Goal: Task Accomplishment & Management: Manage account settings

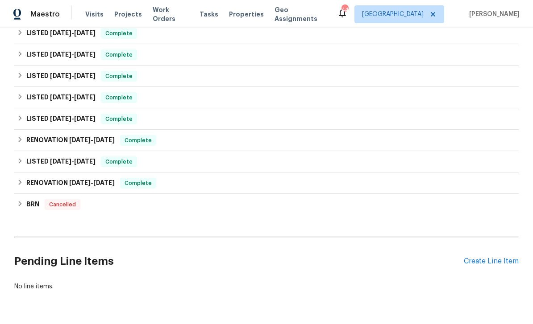
scroll to position [159, 0]
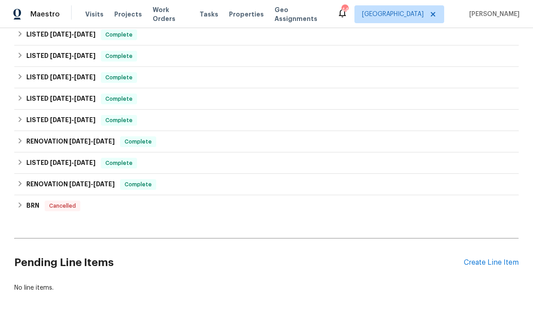
click at [485, 260] on div "Create Line Item" at bounding box center [491, 263] width 55 height 8
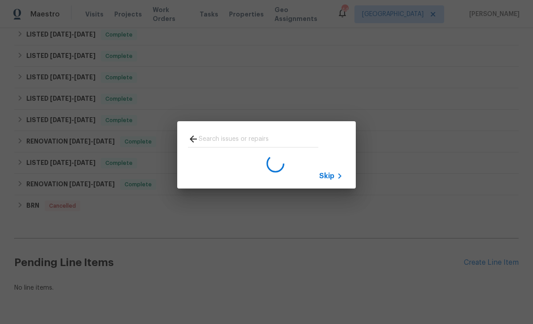
click at [334, 182] on div "Skip" at bounding box center [332, 176] width 26 height 11
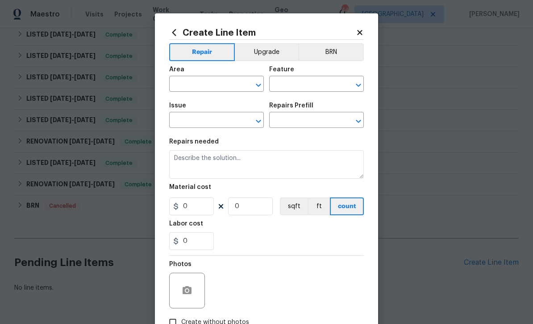
click at [257, 85] on icon "Open" at bounding box center [258, 84] width 5 height 3
type input "in"
type input "t"
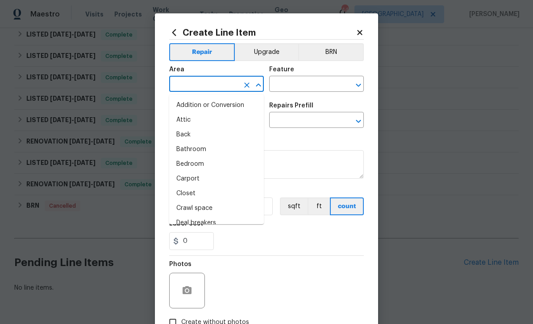
type input "e"
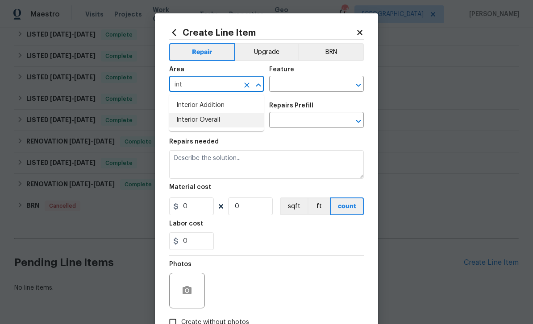
click at [208, 120] on li "Interior Overall" at bounding box center [216, 120] width 95 height 15
type input "Interior Overall"
click at [351, 83] on icon "Clear" at bounding box center [346, 85] width 9 height 9
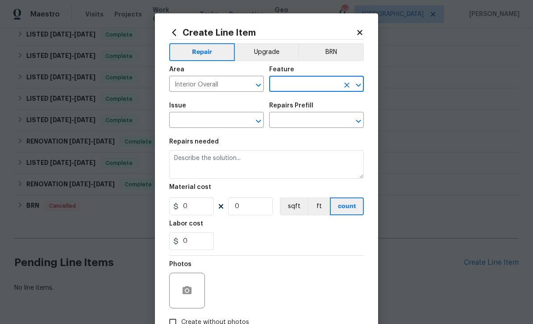
click at [357, 88] on icon "Open" at bounding box center [358, 85] width 11 height 11
click at [326, 125] on li "Walls and Ceiling" at bounding box center [316, 127] width 95 height 15
click at [329, 83] on input "Walls and Ceilingde" at bounding box center [304, 85] width 70 height 14
type input "Walls and Ceiling"
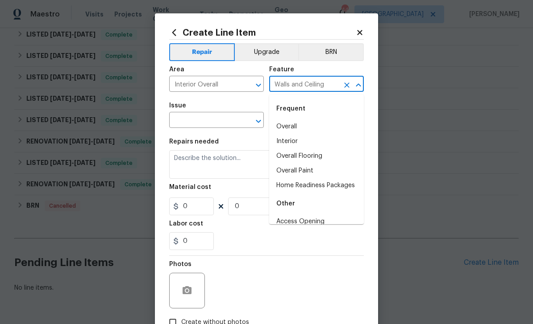
click at [220, 128] on input "text" at bounding box center [204, 121] width 70 height 14
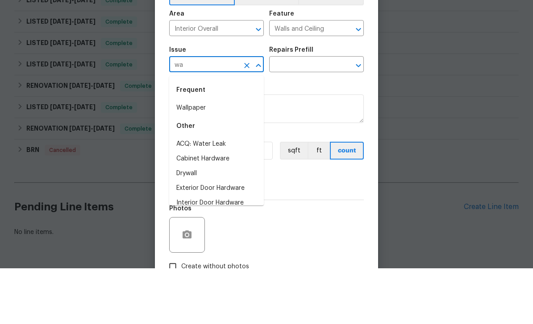
type input "w"
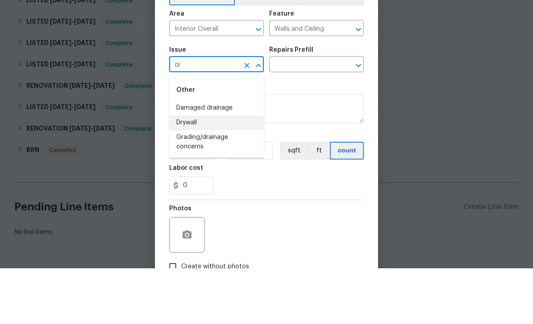
click at [221, 171] on li "Drywall" at bounding box center [216, 178] width 95 height 15
type input "Drywall"
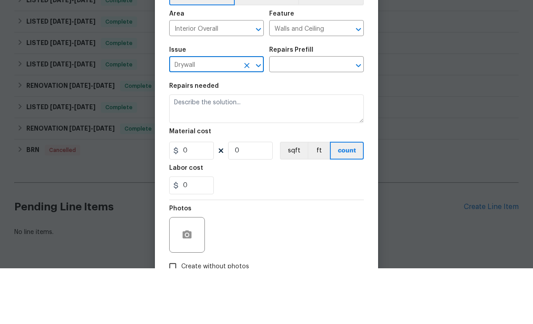
click at [353, 115] on button "Open" at bounding box center [358, 121] width 12 height 12
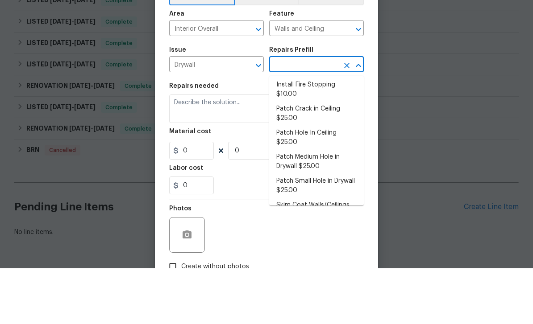
scroll to position [40, 0]
click at [336, 158] on li "Patch Crack in Ceiling $25.00" at bounding box center [316, 170] width 95 height 24
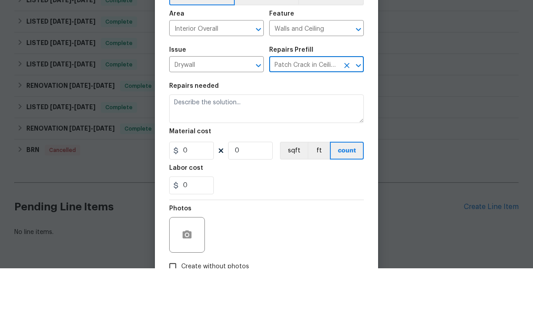
type input "Patch Crack in Ceiling $25.00"
type textarea "Prep/scrape all loose material from the damaged area; prime if needed. Patch th…"
type input "1"
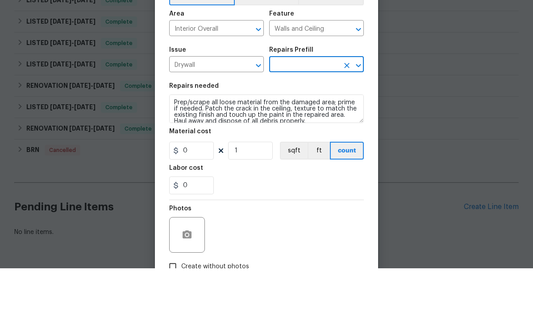
type input "Patch Crack in Ceiling $25.00"
type input "25"
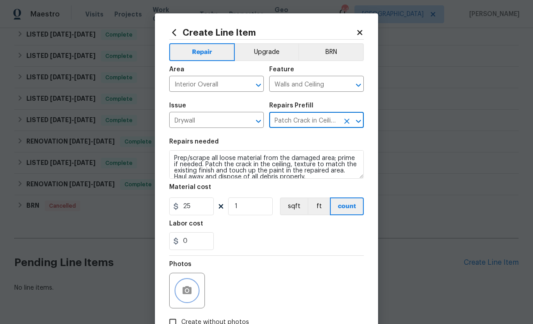
click at [184, 284] on button "button" at bounding box center [186, 290] width 21 height 21
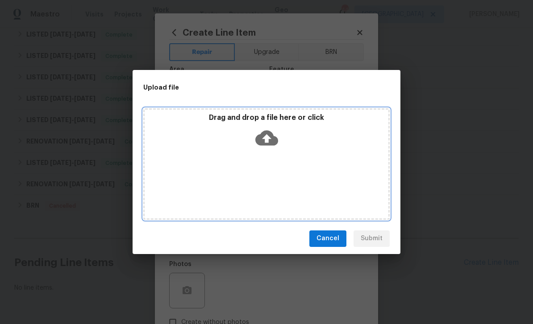
click at [259, 128] on icon at bounding box center [266, 138] width 23 height 23
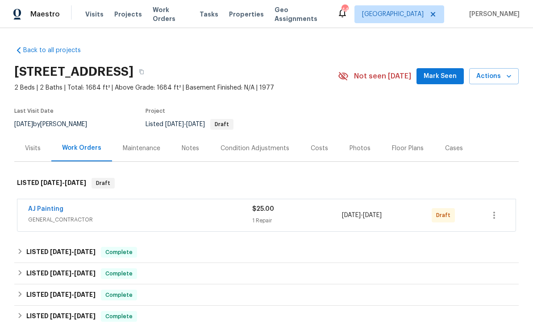
scroll to position [29, 0]
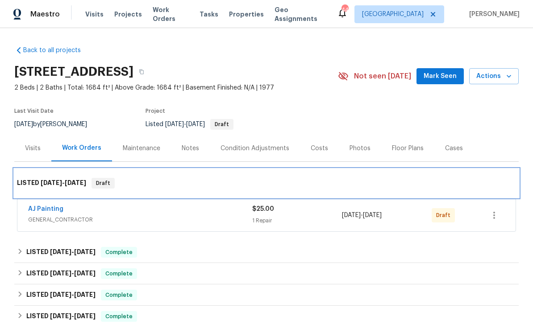
click at [122, 169] on div "LISTED 8/21/25 - 8/25/25 Draft" at bounding box center [266, 183] width 504 height 29
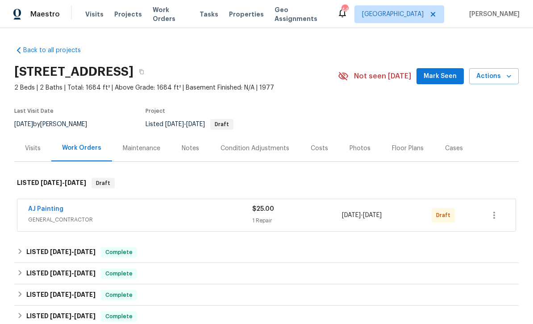
click at [195, 205] on div "AJ Painting" at bounding box center [140, 210] width 224 height 11
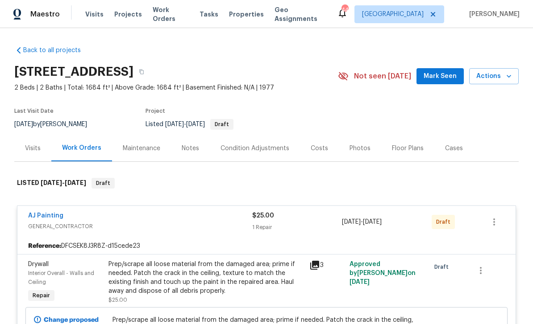
click at [113, 212] on div "AJ Painting" at bounding box center [140, 217] width 224 height 11
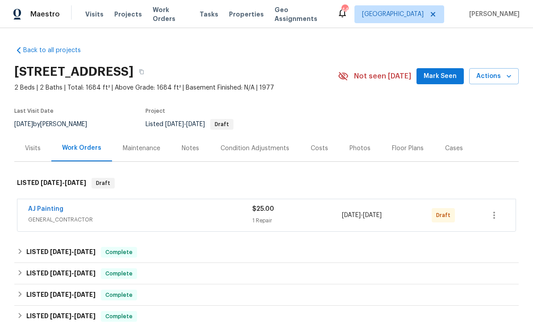
click at [136, 216] on span "GENERAL_CONTRACTOR" at bounding box center [140, 220] width 224 height 9
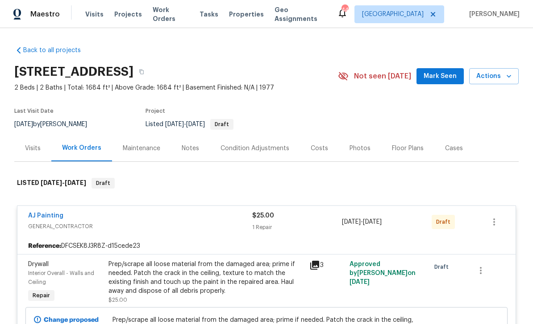
click at [483, 212] on div "AJ Painting GENERAL_CONTRACTOR $25.00 1 Repair 8/21/2025 - 8/25/2025 Draft" at bounding box center [255, 222] width 455 height 21
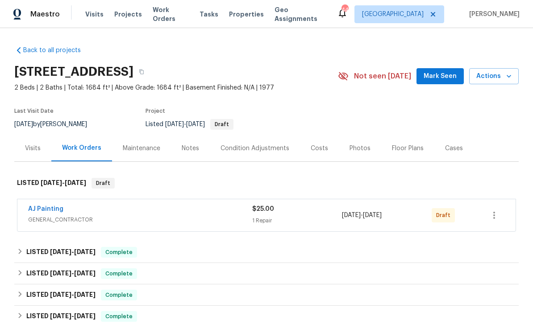
click at [45, 206] on link "AJ Painting" at bounding box center [45, 209] width 35 height 6
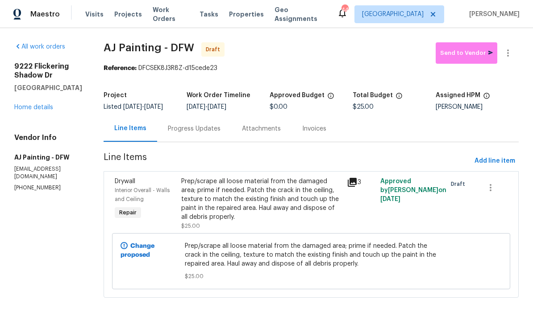
click at [300, 219] on div "Prep/scrape all loose material from the damaged area; prime if needed. Patch th…" at bounding box center [261, 199] width 161 height 45
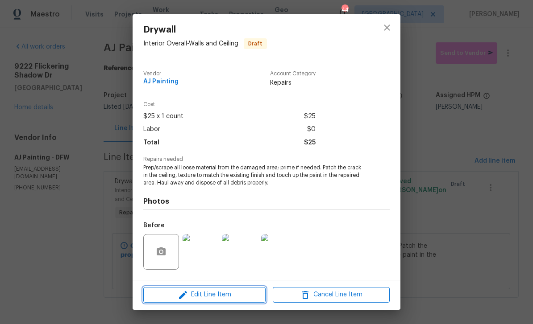
click at [219, 293] on span "Edit Line Item" at bounding box center [204, 295] width 117 height 11
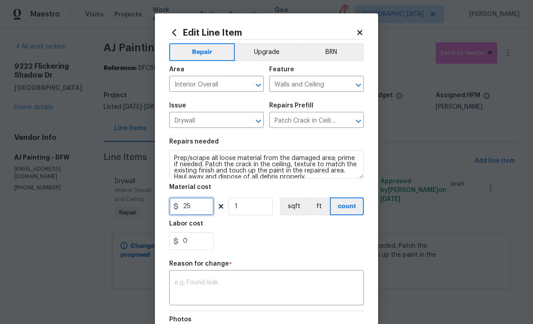
click at [192, 210] on input "25" at bounding box center [191, 207] width 45 height 18
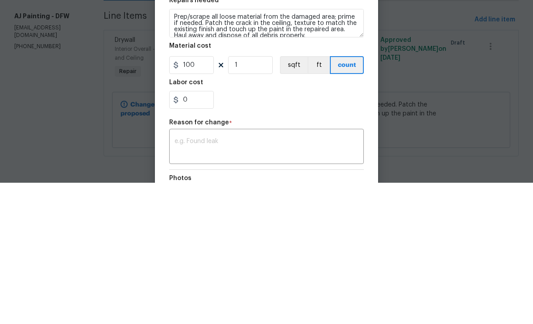
scroll to position [5, 0]
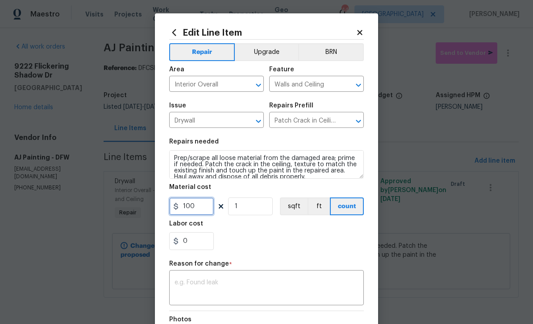
type input "100"
click at [304, 287] on textarea at bounding box center [267, 289] width 184 height 19
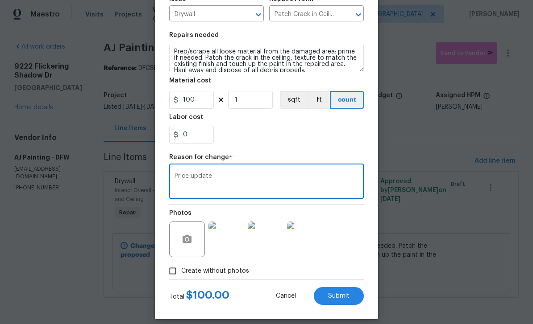
scroll to position [114, 0]
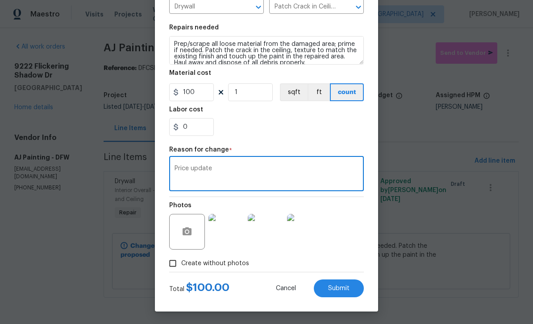
type textarea "Price update"
click at [357, 291] on button "Submit" at bounding box center [339, 289] width 50 height 18
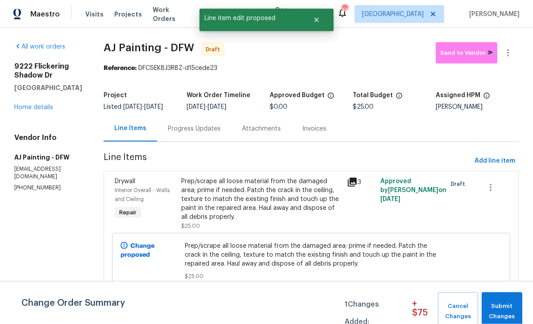
scroll to position [0, 0]
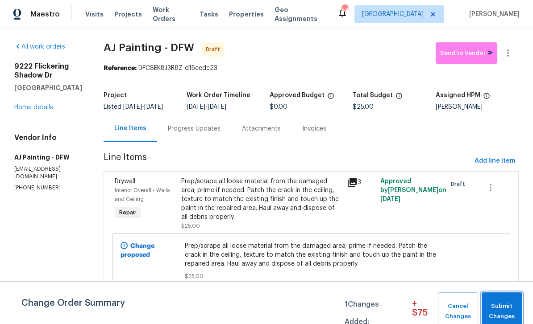
click at [504, 303] on span "Submit Changes" at bounding box center [502, 312] width 32 height 21
